Goal: Task Accomplishment & Management: Complete application form

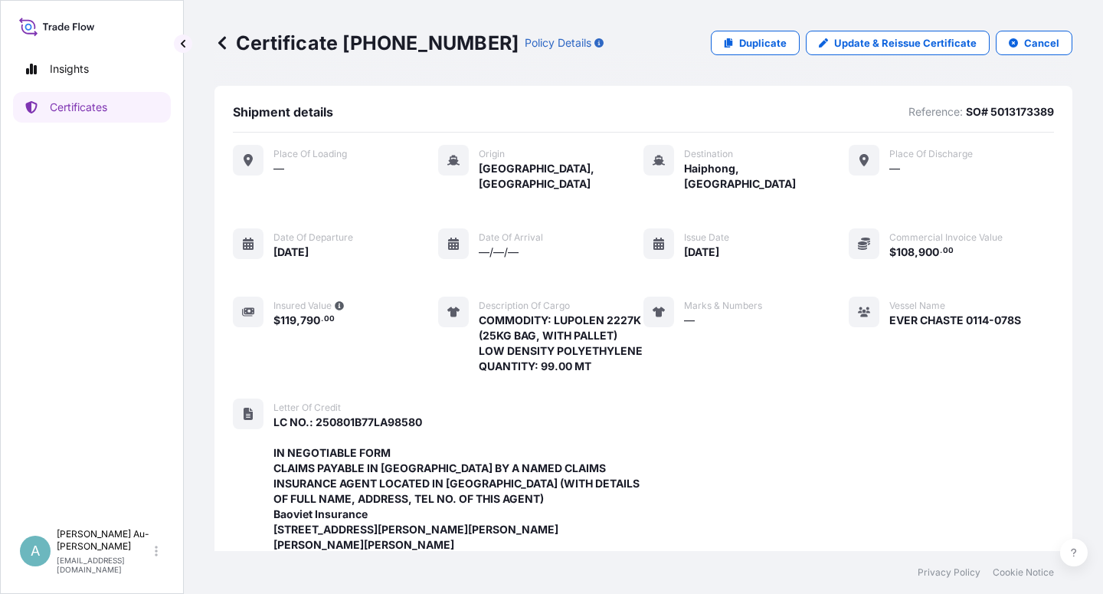
scroll to position [593, 0]
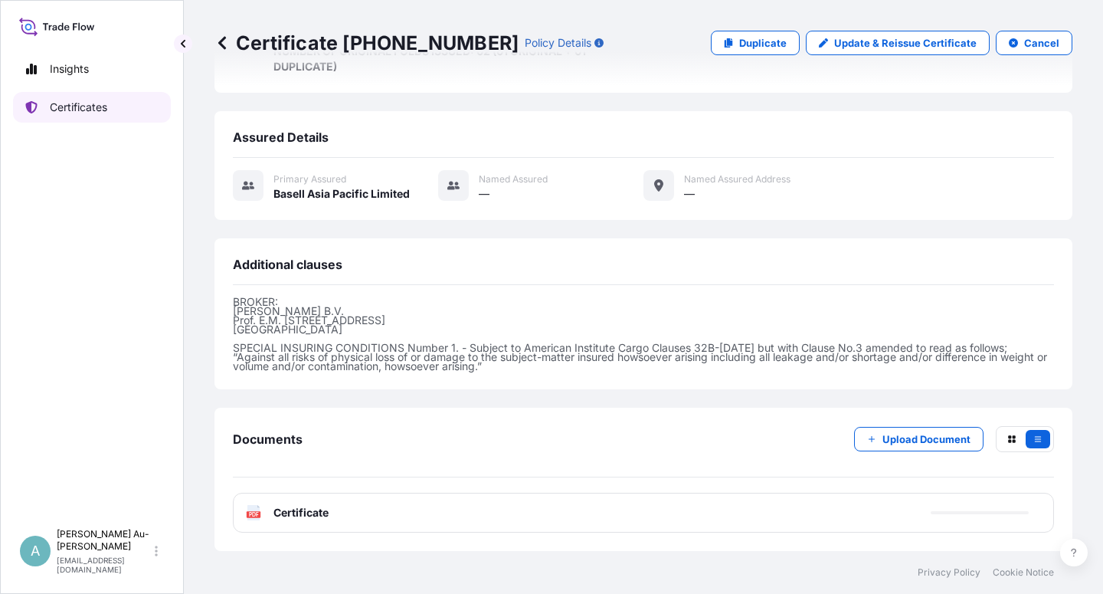
click at [68, 116] on link "Certificates" at bounding box center [92, 107] width 158 height 31
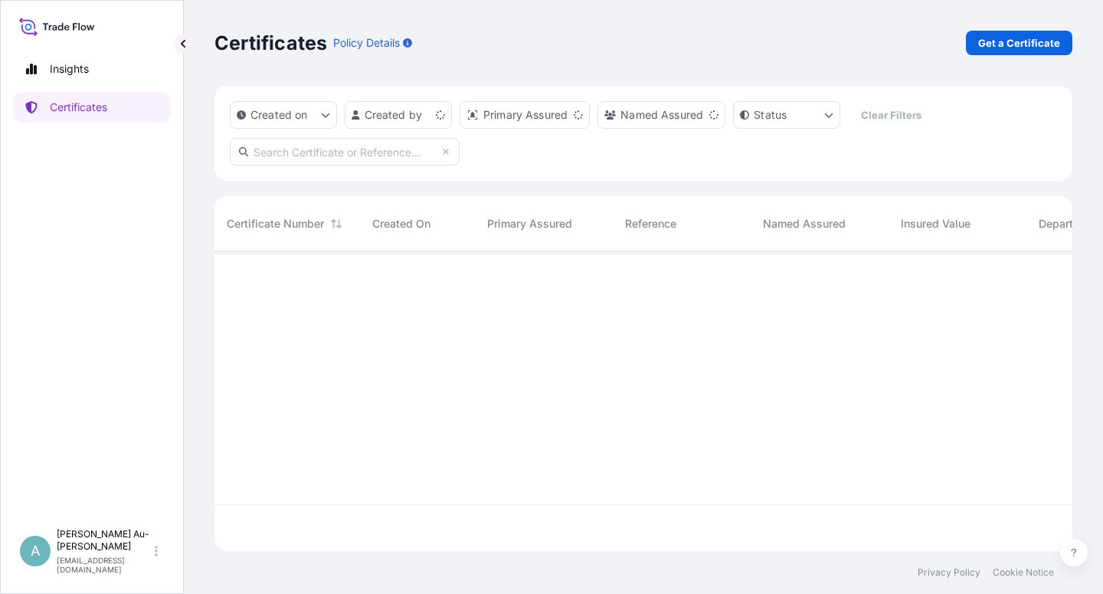
scroll to position [295, 845]
click at [348, 159] on input "text" at bounding box center [345, 152] width 230 height 28
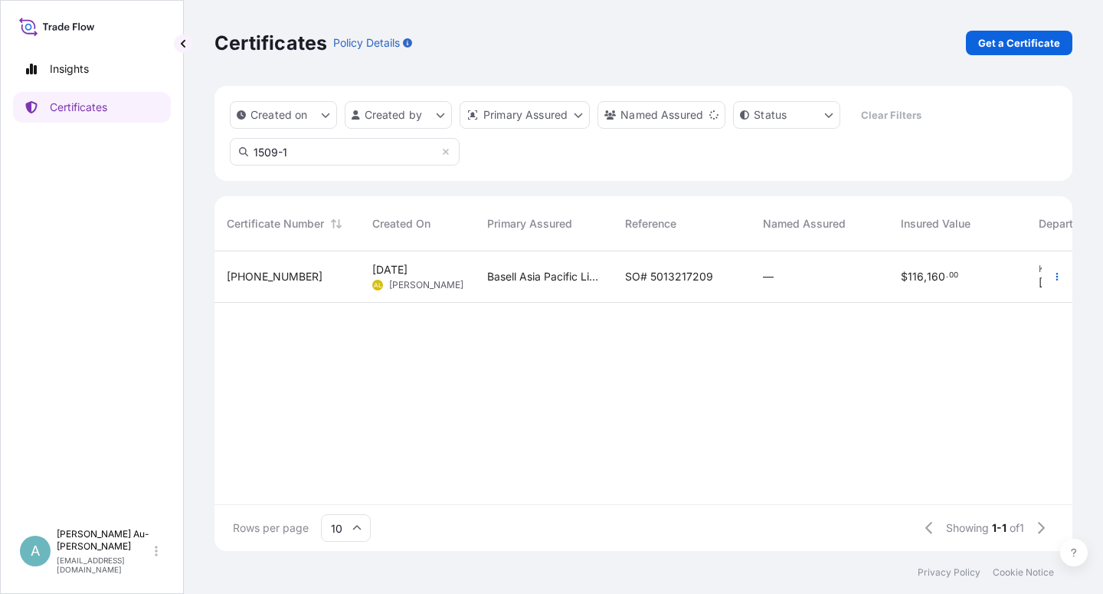
type input "1509-1"
click at [665, 278] on span "SO# 5013217209" at bounding box center [669, 276] width 88 height 15
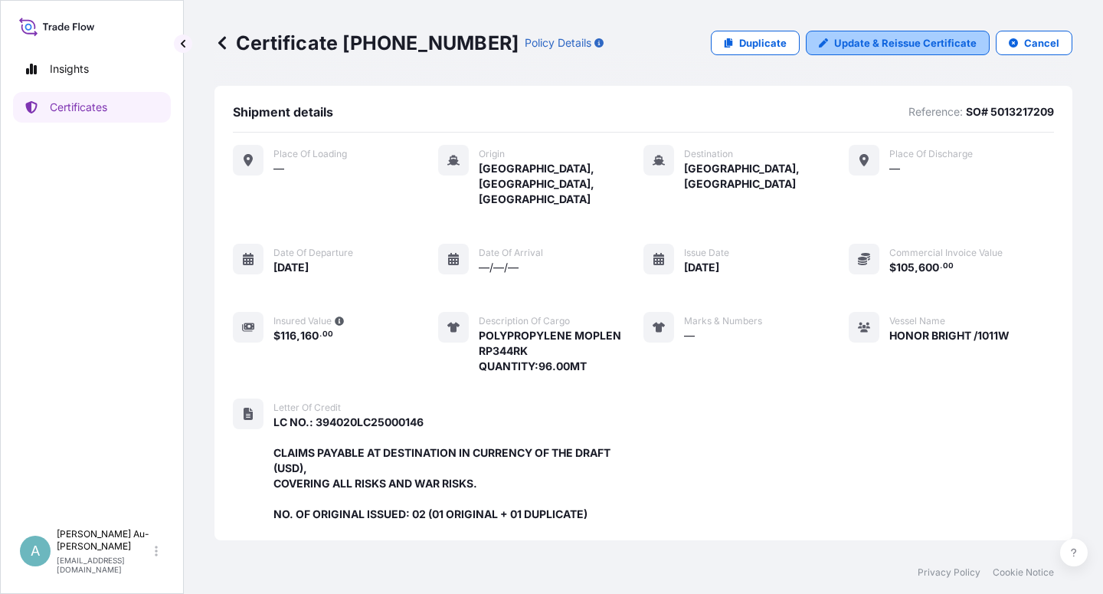
click at [874, 44] on p "Update & Reissue Certificate" at bounding box center [905, 42] width 143 height 15
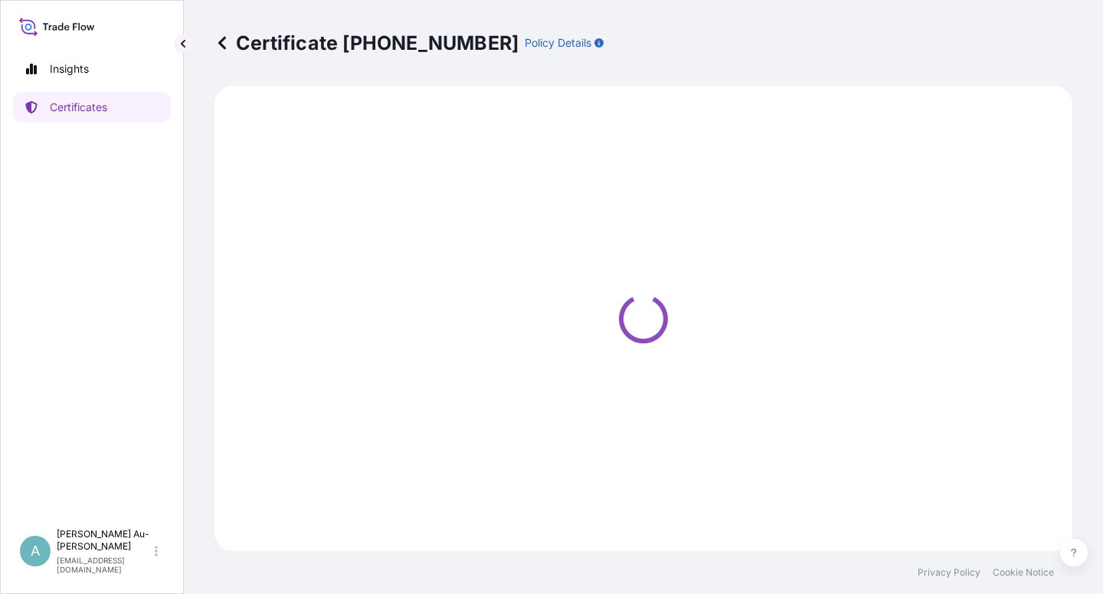
select select "Sea"
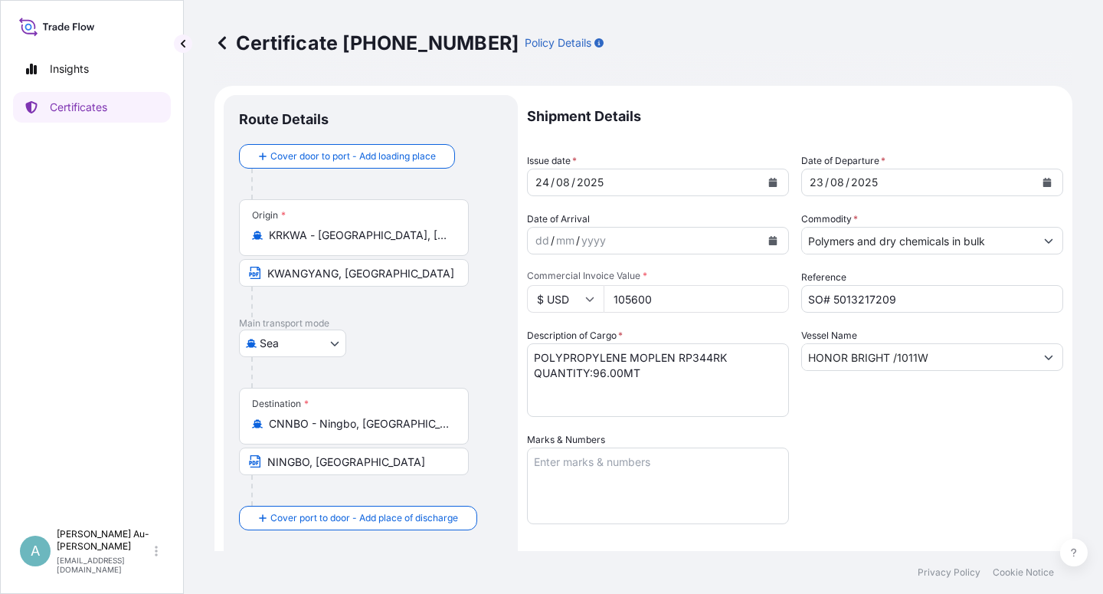
select select "32034"
click at [769, 184] on icon "Calendar" at bounding box center [773, 182] width 8 height 9
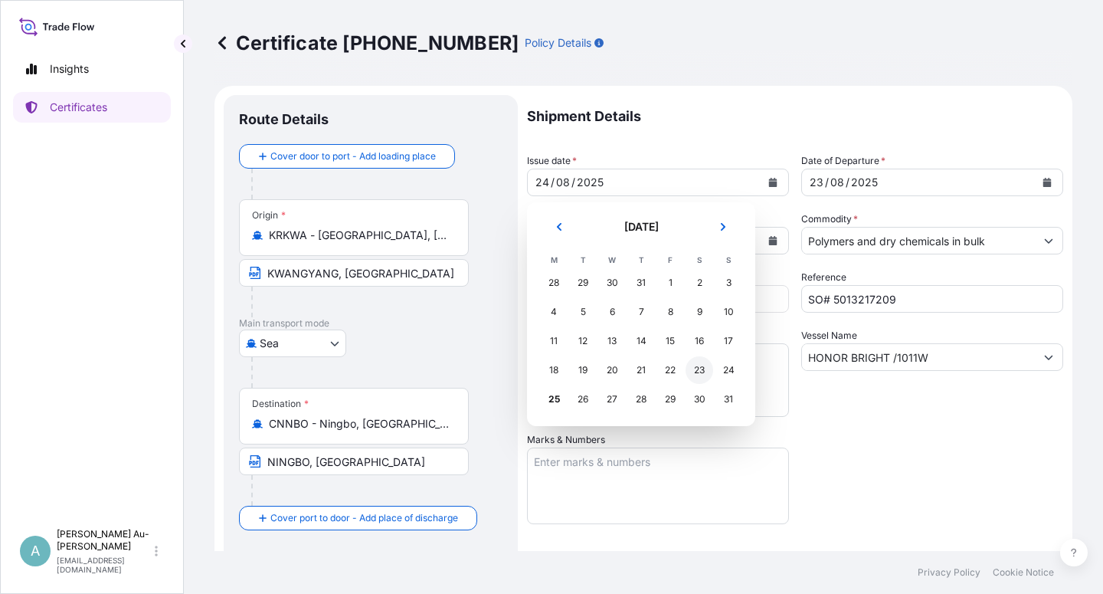
click at [694, 369] on div "23" at bounding box center [700, 370] width 28 height 28
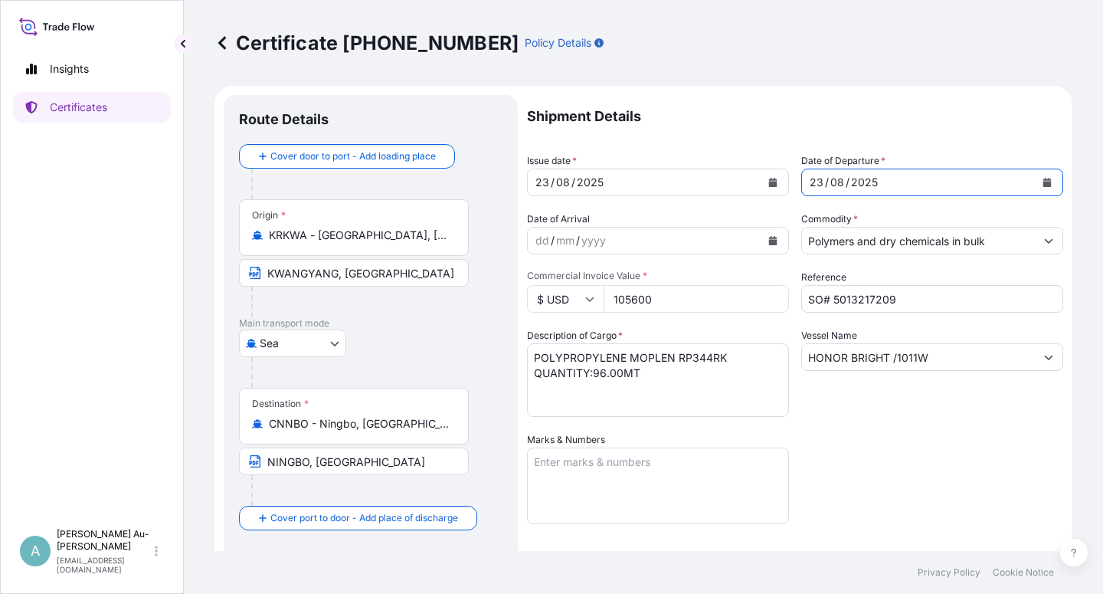
click at [1043, 178] on icon "Calendar" at bounding box center [1047, 182] width 9 height 9
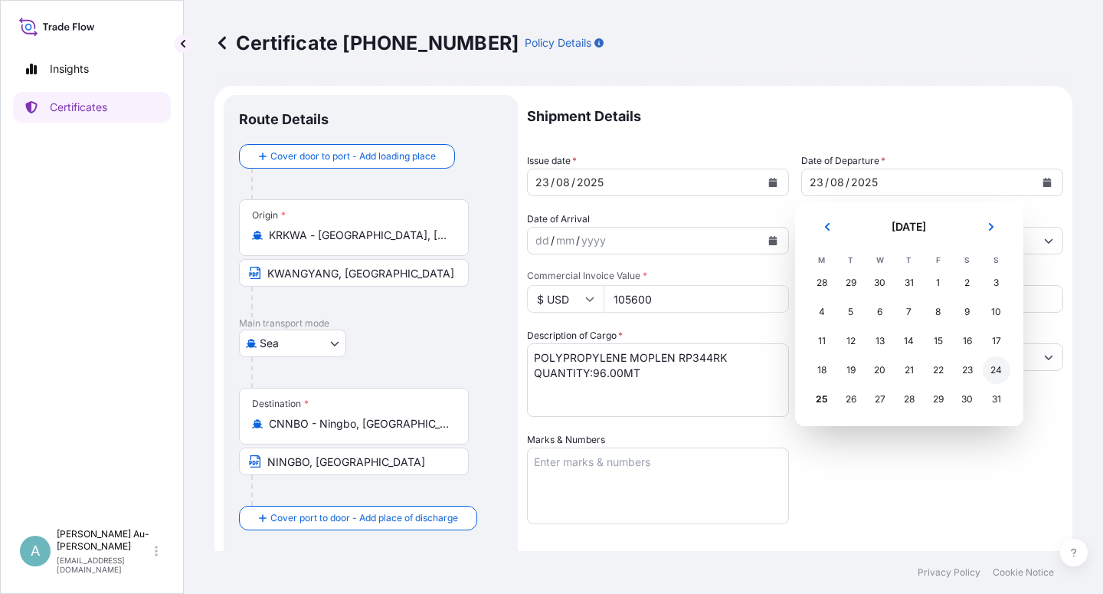
click at [1005, 371] on div "24" at bounding box center [997, 370] width 28 height 28
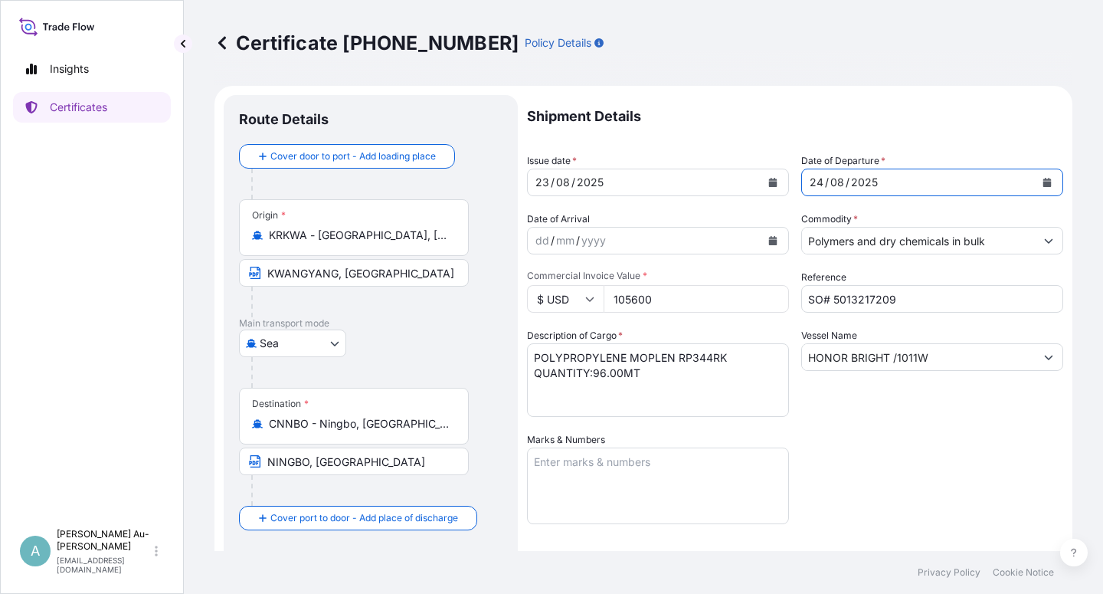
click at [847, 474] on div "Shipment Details Issue date * [DATE] Date of Departure * [DATE] Date of Arrival…" at bounding box center [795, 489] width 536 height 788
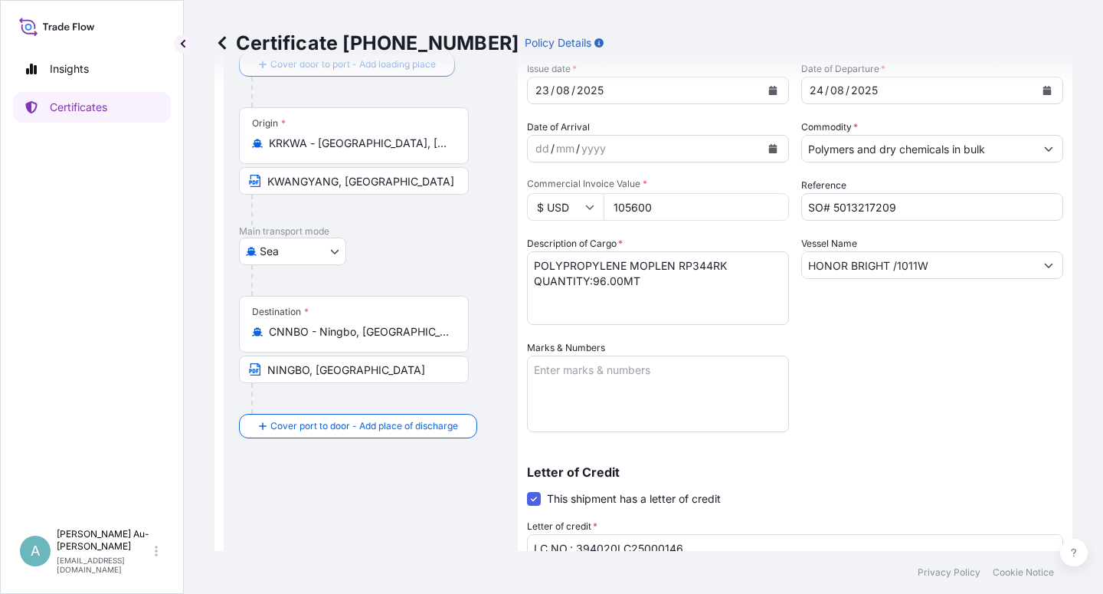
scroll to position [375, 0]
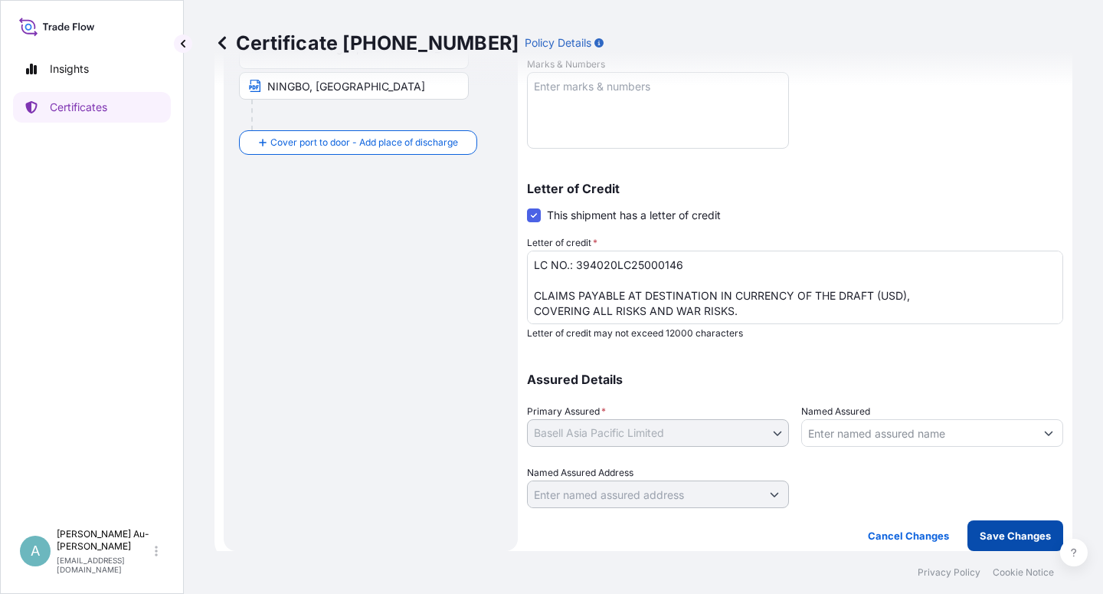
click at [980, 530] on p "Save Changes" at bounding box center [1015, 535] width 71 height 15
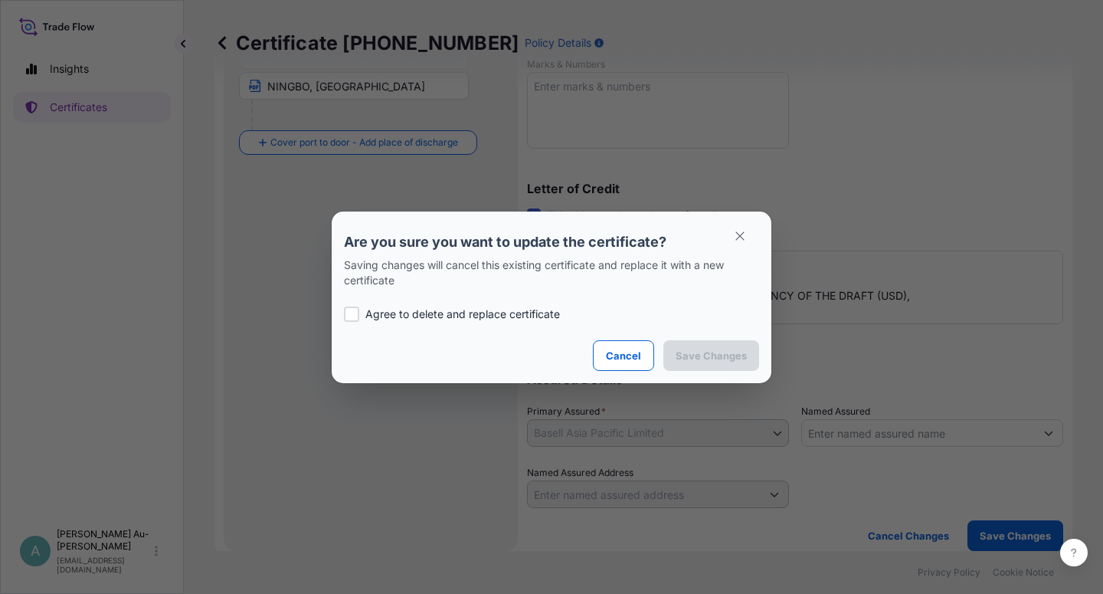
click at [392, 311] on p "Agree to delete and replace certificate" at bounding box center [462, 313] width 195 height 15
checkbox input "true"
click at [709, 358] on p "Save Changes" at bounding box center [711, 355] width 71 height 15
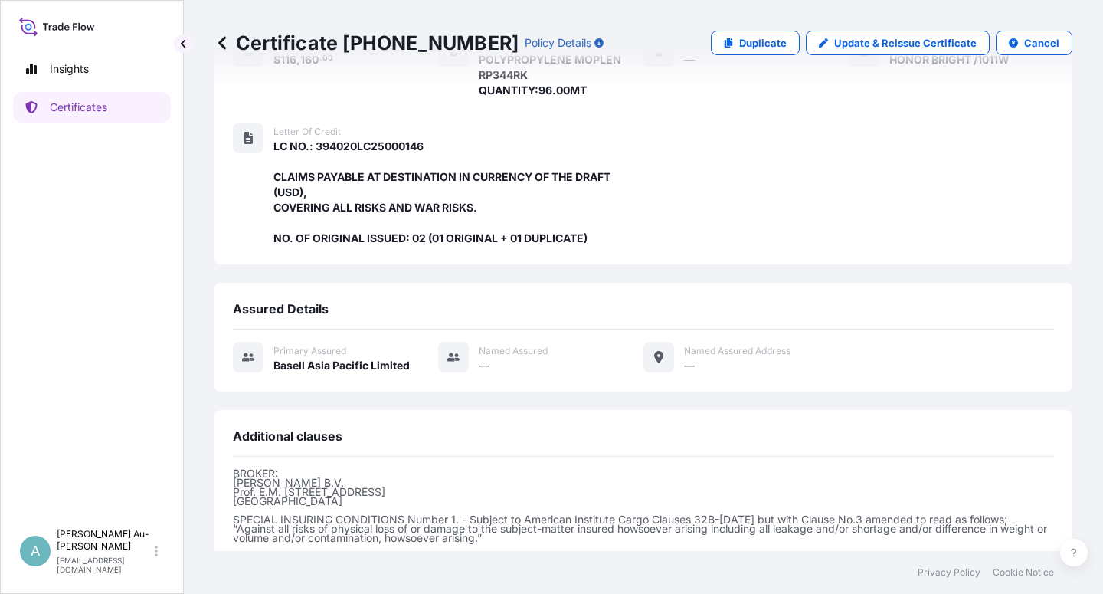
scroll to position [424, 0]
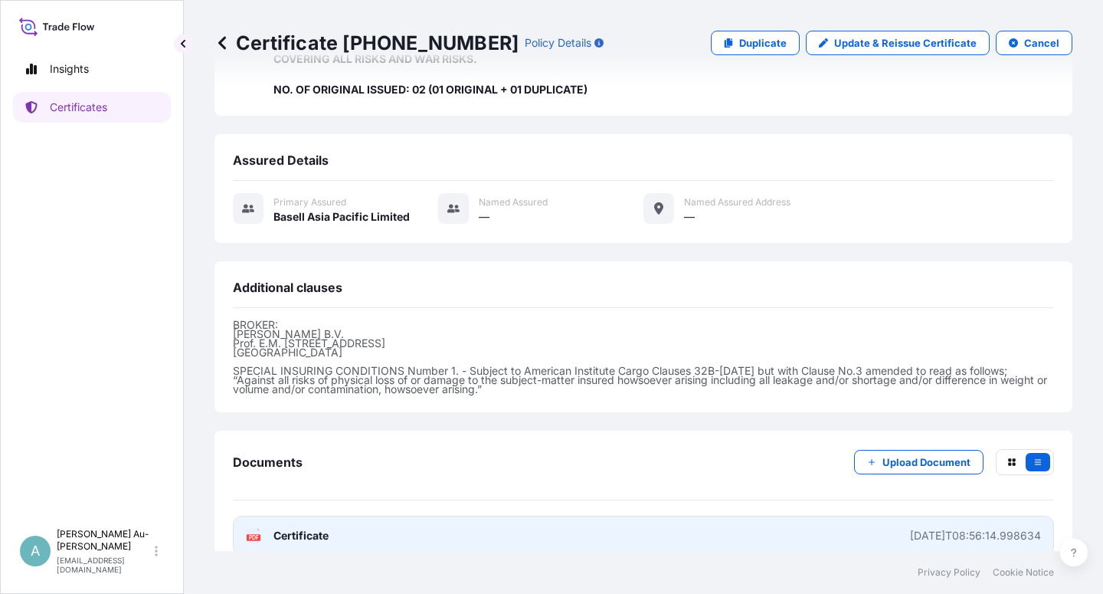
click at [300, 528] on span "Certificate" at bounding box center [301, 535] width 55 height 15
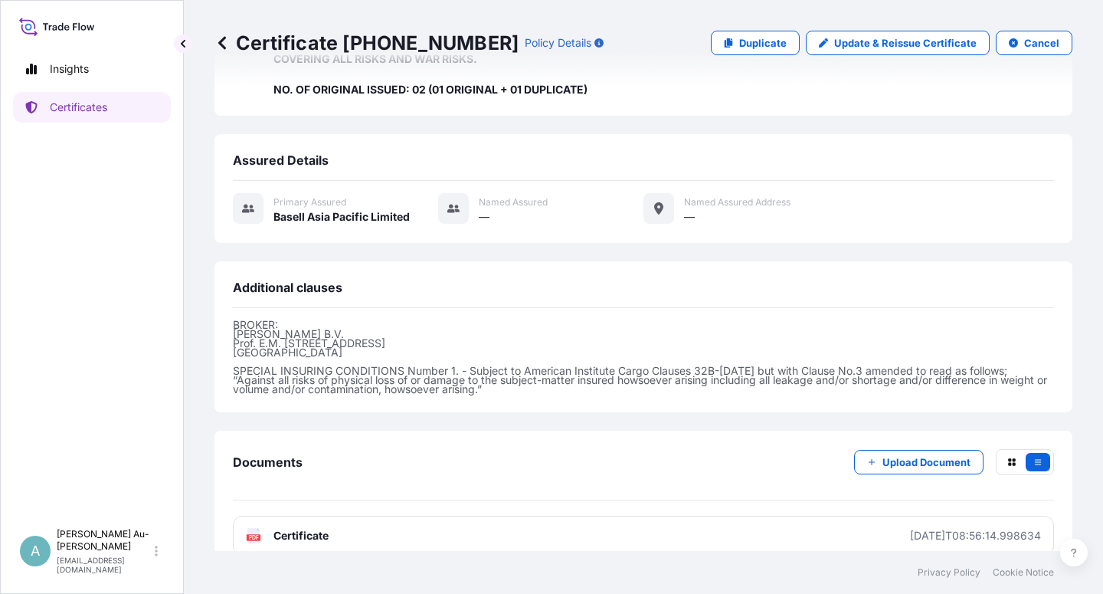
click at [112, 122] on link "Certificates" at bounding box center [92, 107] width 158 height 31
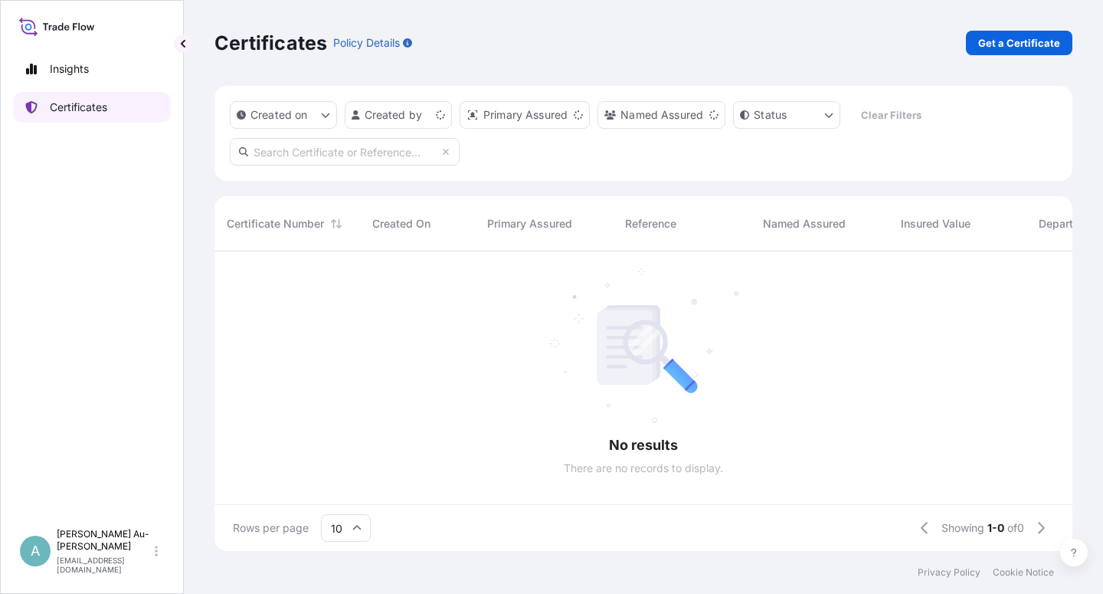
scroll to position [295, 845]
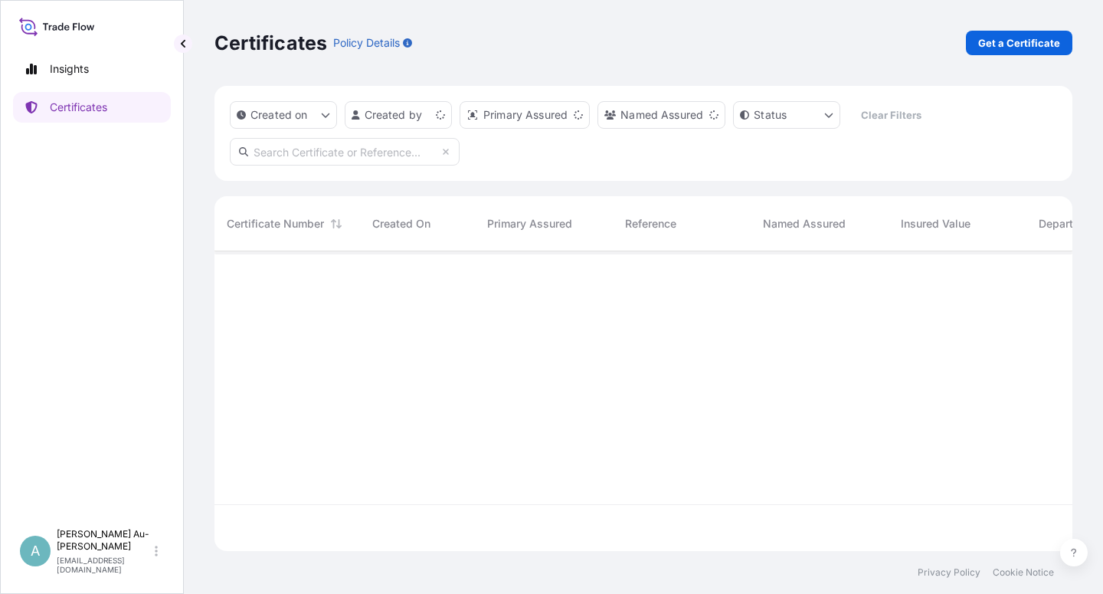
click at [286, 162] on input "text" at bounding box center [345, 152] width 230 height 28
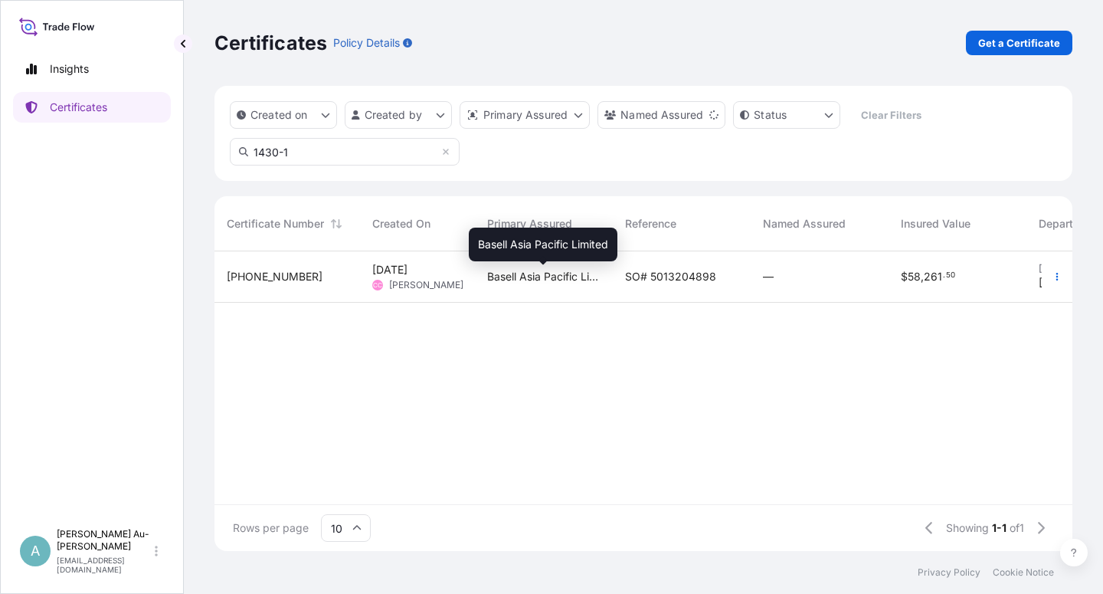
type input "1430-1"
click at [571, 283] on span "Basell Asia Pacific Limited" at bounding box center [543, 276] width 113 height 15
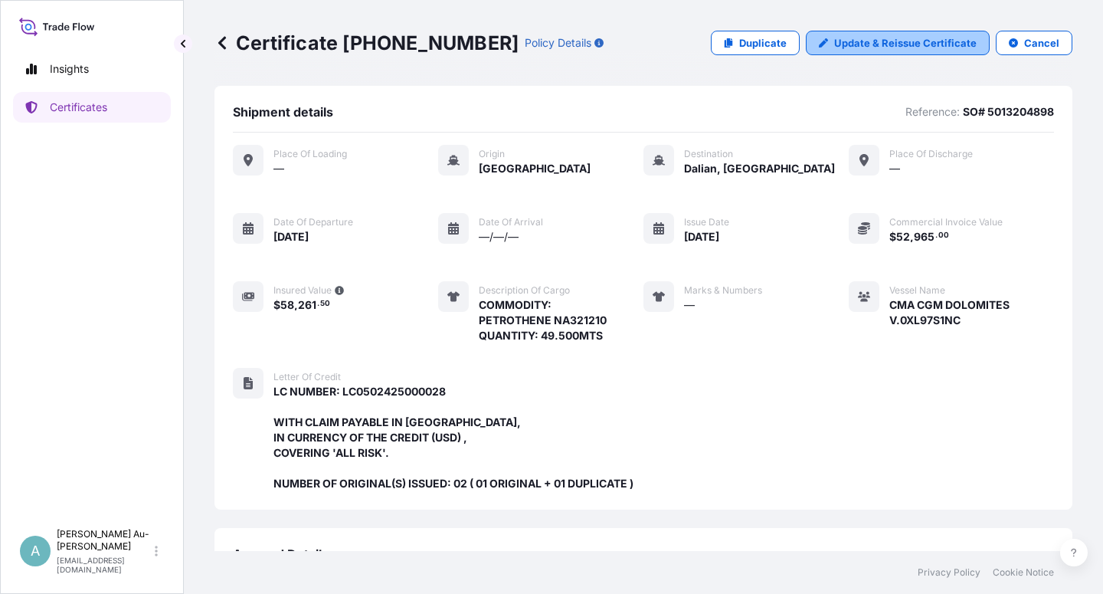
click at [882, 39] on p "Update & Reissue Certificate" at bounding box center [905, 42] width 143 height 15
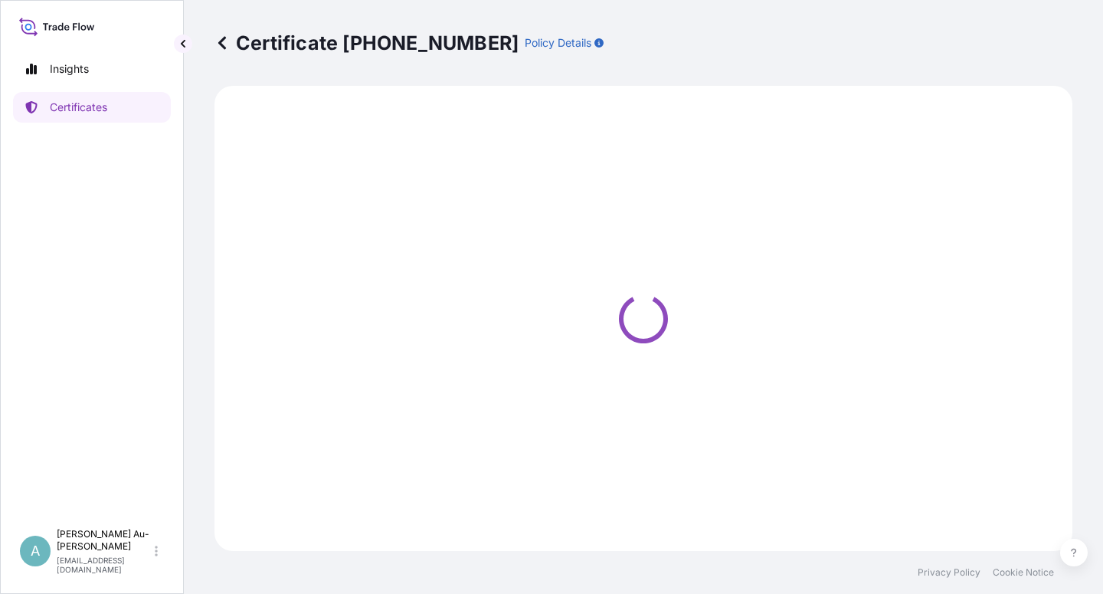
select select "Sea"
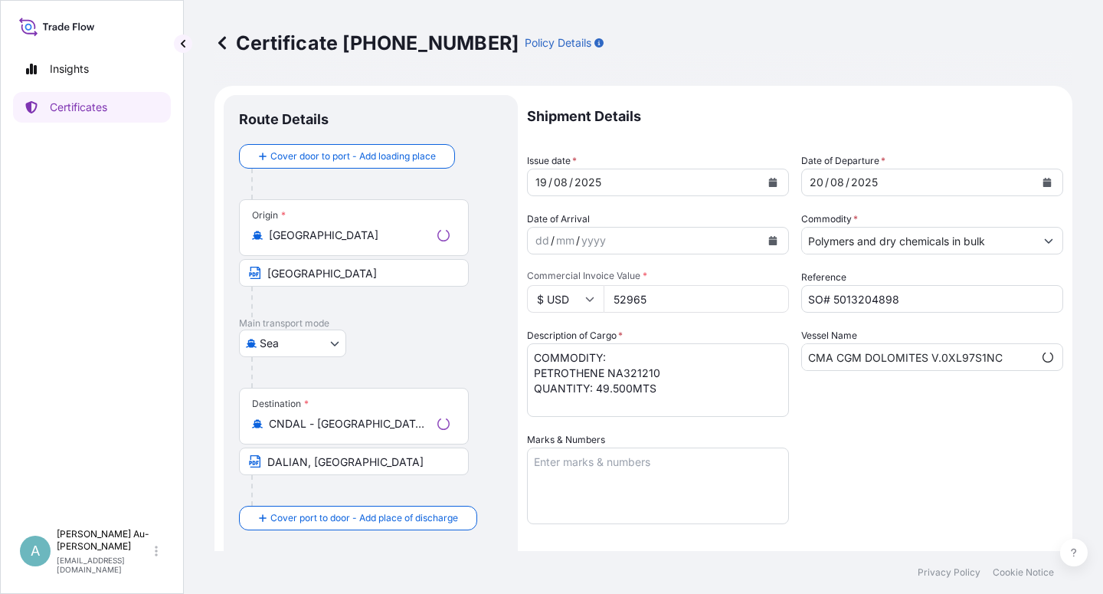
select select "32034"
click at [769, 183] on icon "Calendar" at bounding box center [773, 182] width 8 height 9
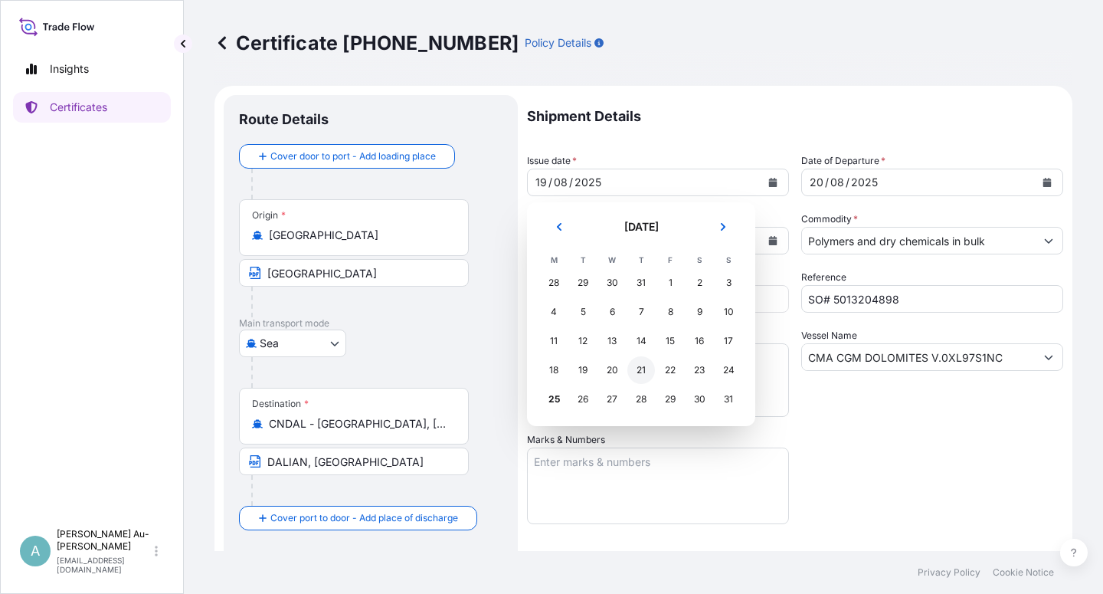
click at [644, 376] on div "21" at bounding box center [642, 370] width 28 height 28
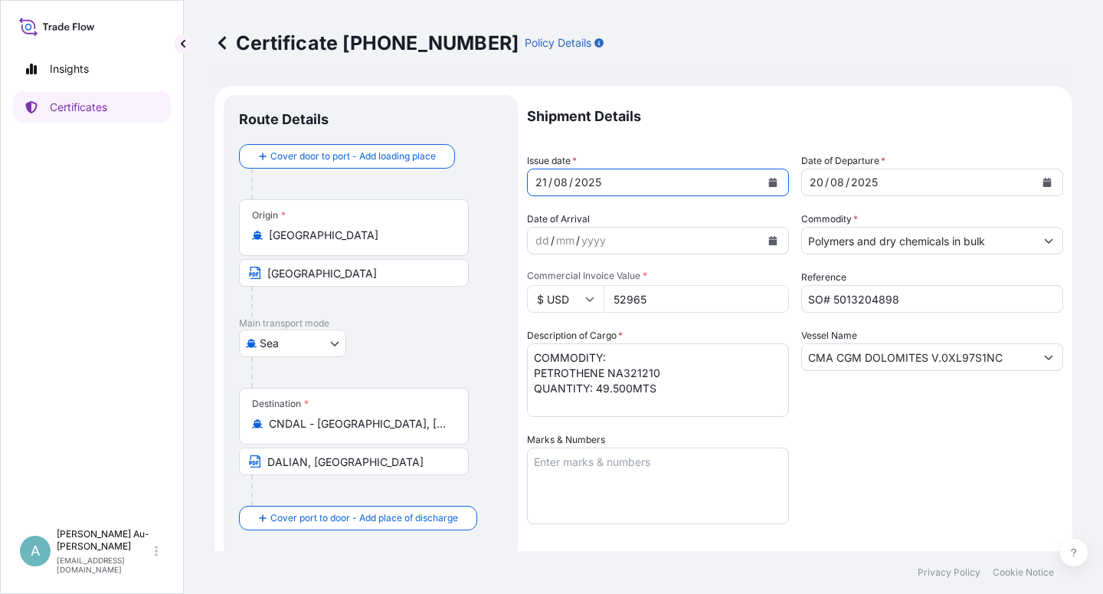
click at [1035, 181] on button "Calendar" at bounding box center [1047, 182] width 25 height 25
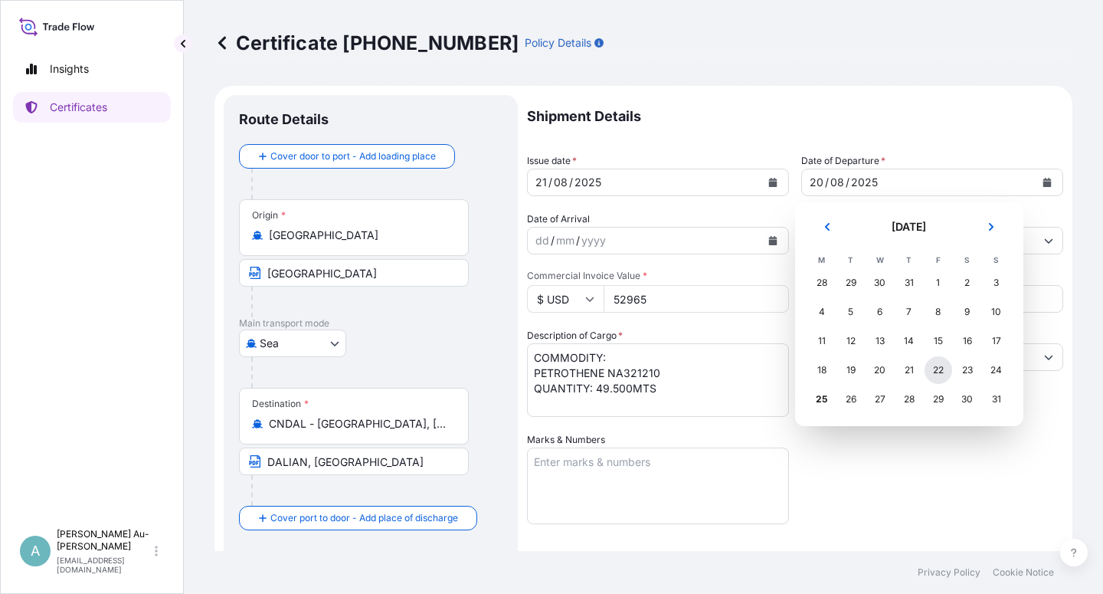
click at [936, 369] on div "22" at bounding box center [939, 370] width 28 height 28
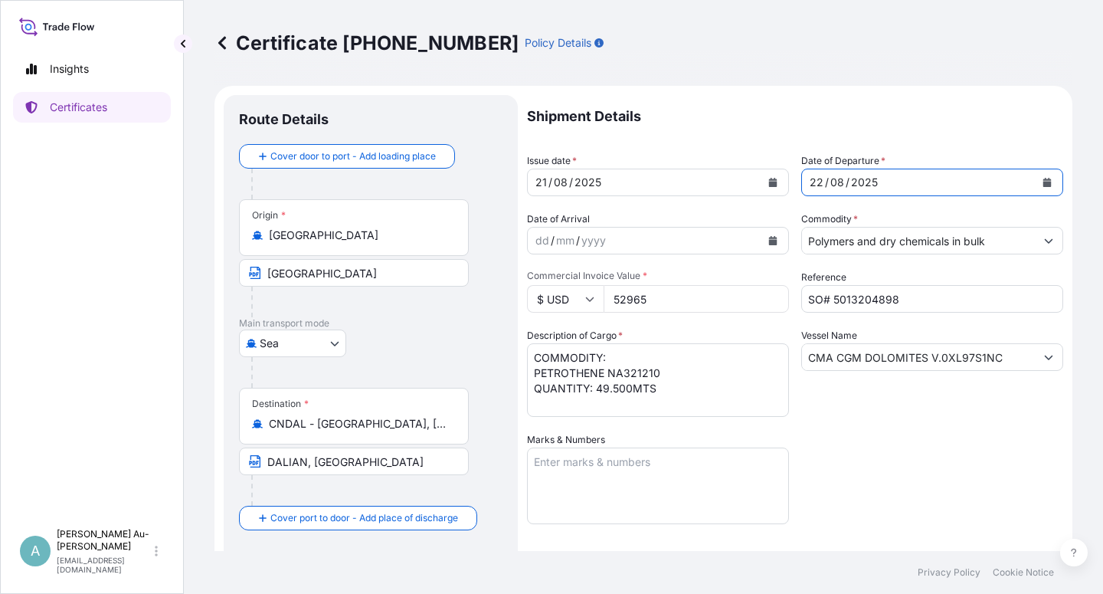
click at [919, 494] on div "Shipment Details Issue date * [DATE] Date of Departure * [DATE] Date of Arrival…" at bounding box center [795, 489] width 536 height 788
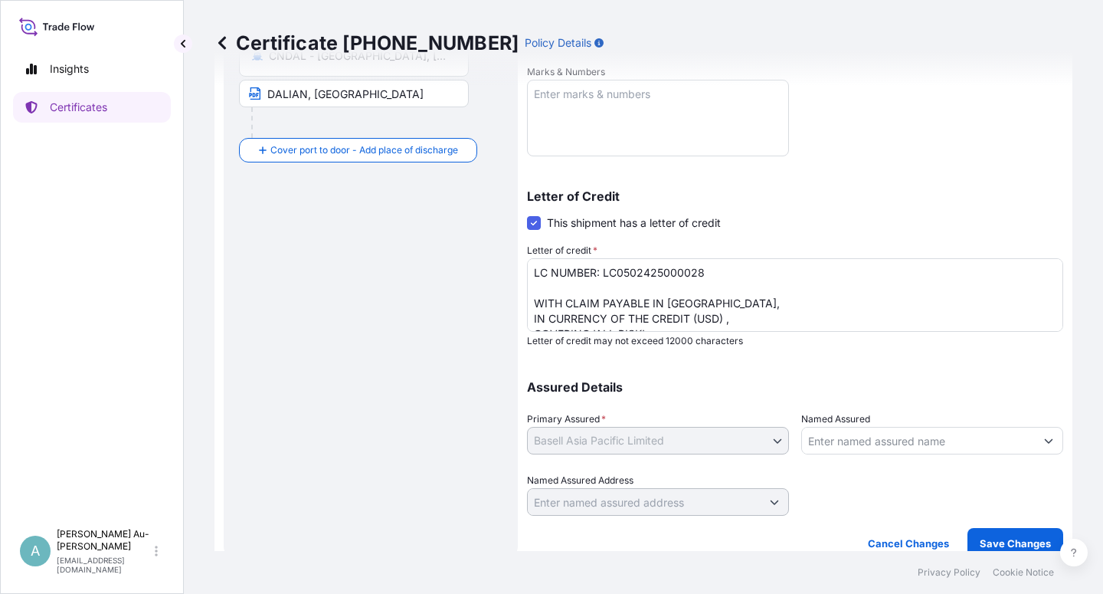
scroll to position [375, 0]
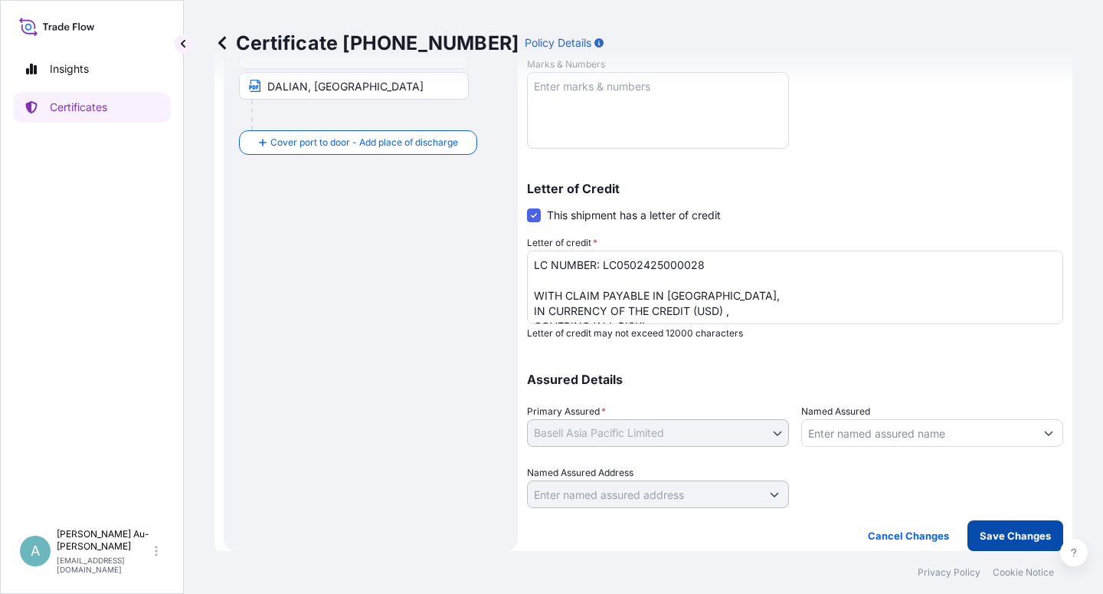
click at [1004, 544] on button "Save Changes" at bounding box center [1016, 535] width 96 height 31
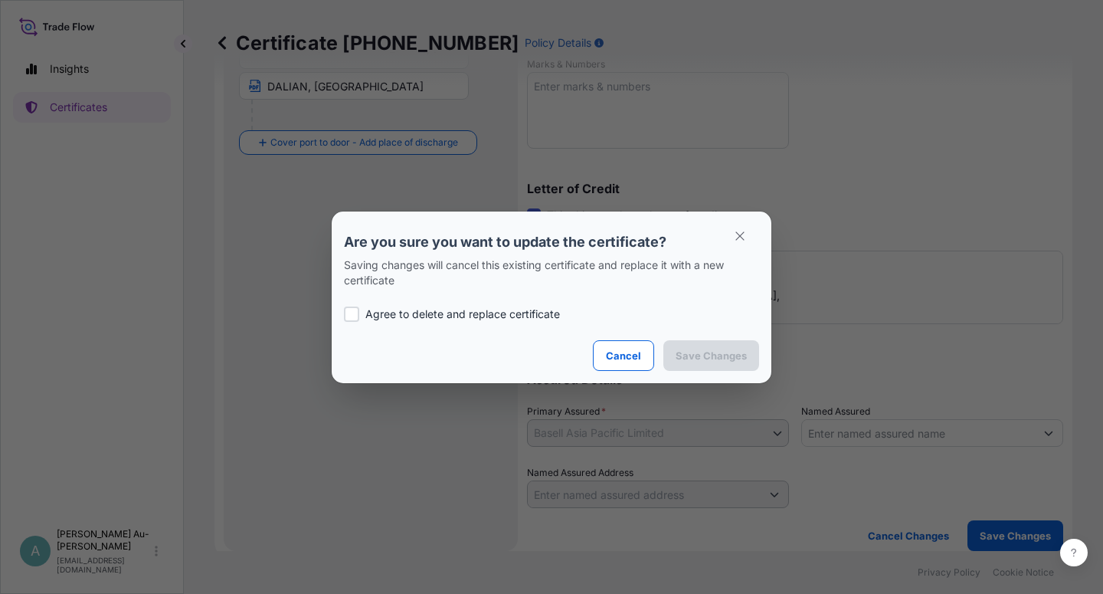
click at [380, 319] on p "Agree to delete and replace certificate" at bounding box center [462, 313] width 195 height 15
checkbox input "true"
click at [698, 355] on p "Save Changes" at bounding box center [711, 355] width 71 height 15
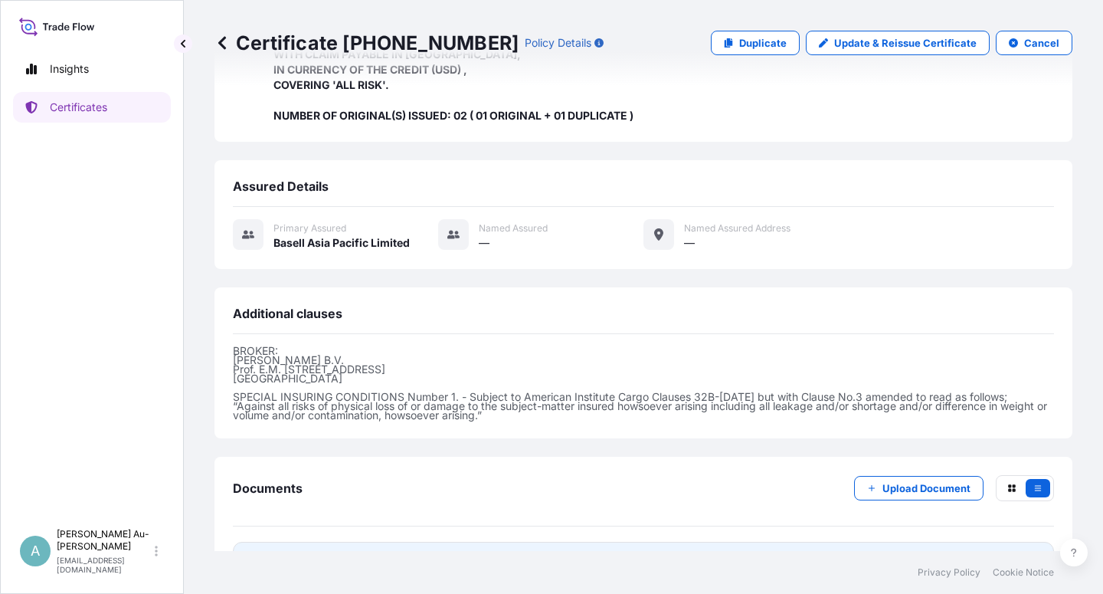
scroll to position [424, 0]
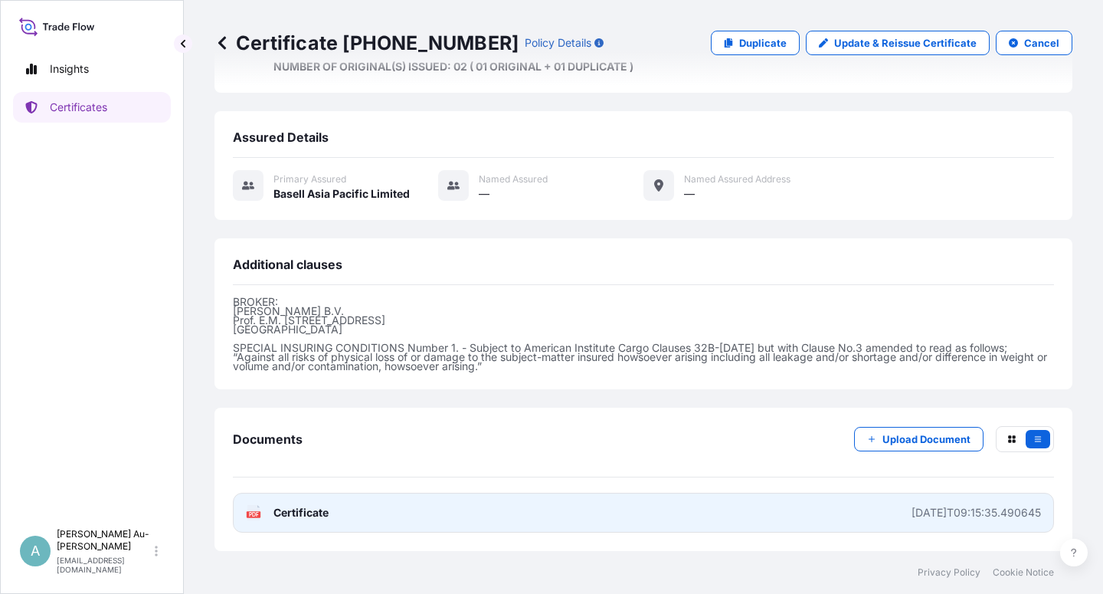
click at [313, 505] on span "Certificate" at bounding box center [301, 512] width 55 height 15
